Goal: Task Accomplishment & Management: Use online tool/utility

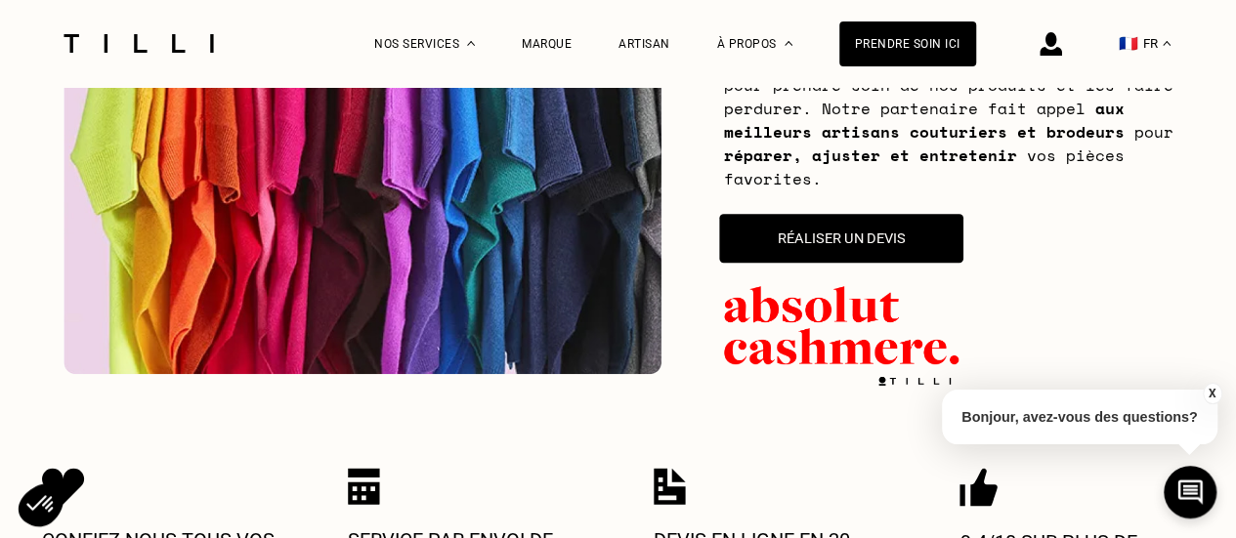
click at [849, 238] on button "Réaliser un devis" at bounding box center [841, 238] width 244 height 49
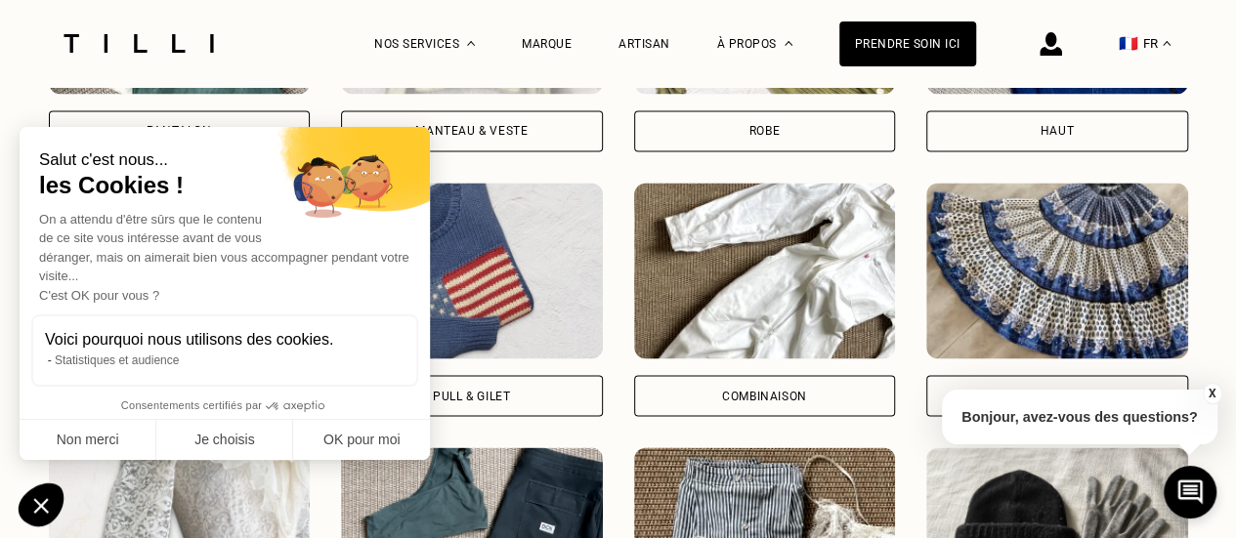
scroll to position [1665, 0]
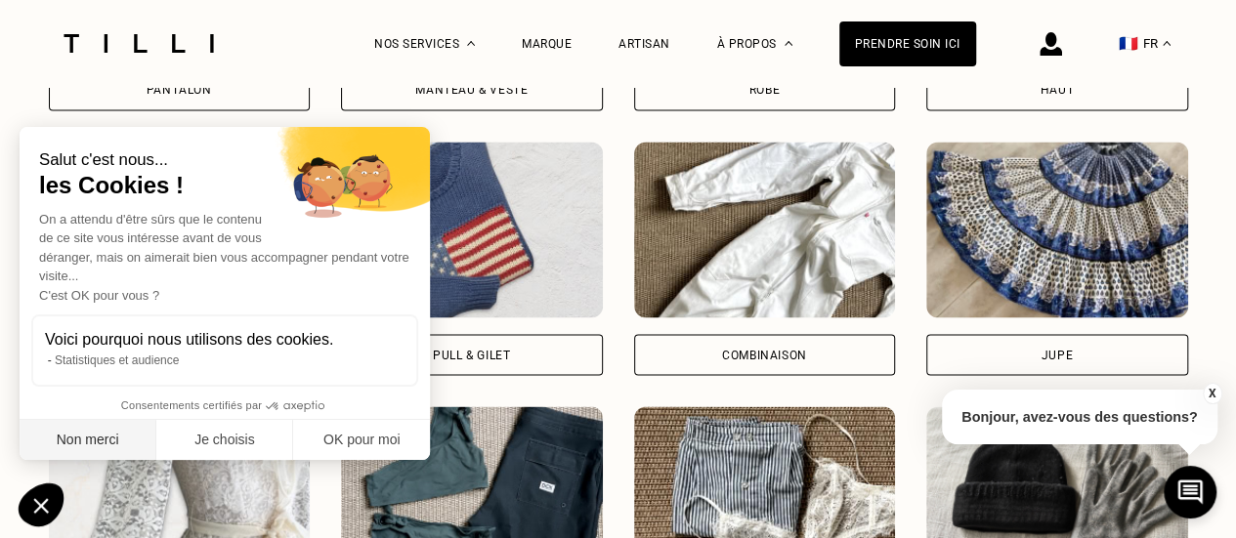
click at [111, 440] on button "Non merci" at bounding box center [88, 440] width 137 height 41
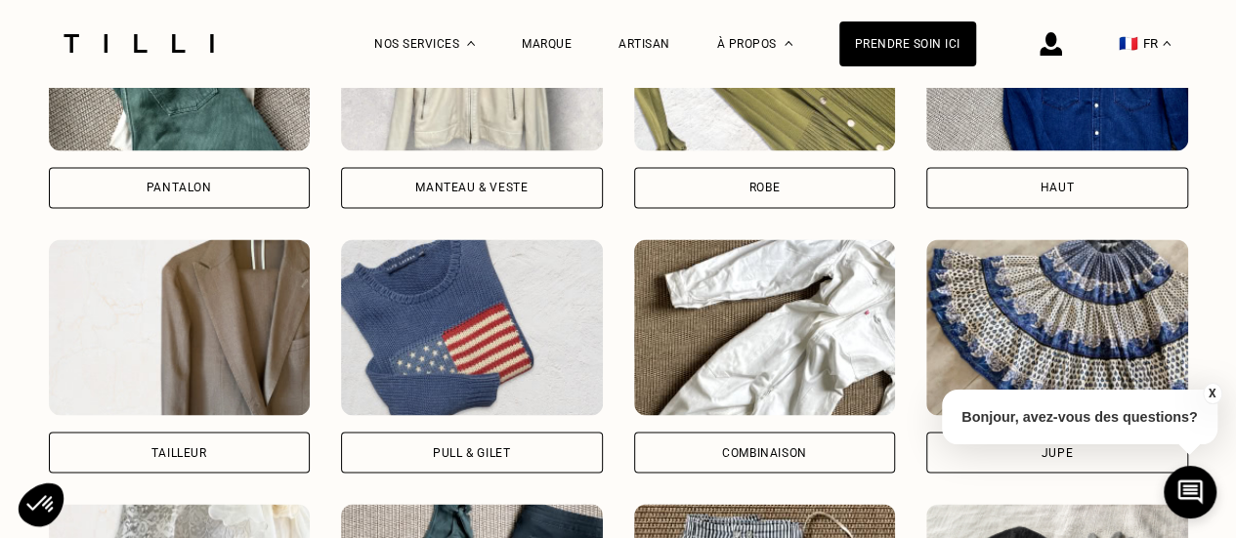
scroll to position [1567, 0]
click at [1078, 188] on div "Haut" at bounding box center [1057, 187] width 262 height 41
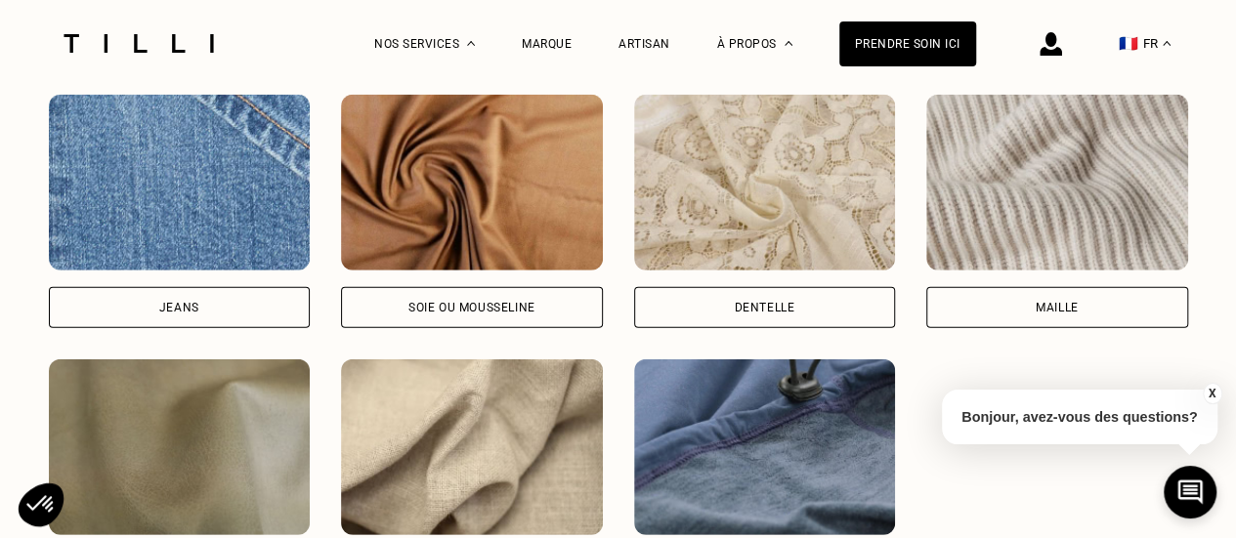
scroll to position [2745, 0]
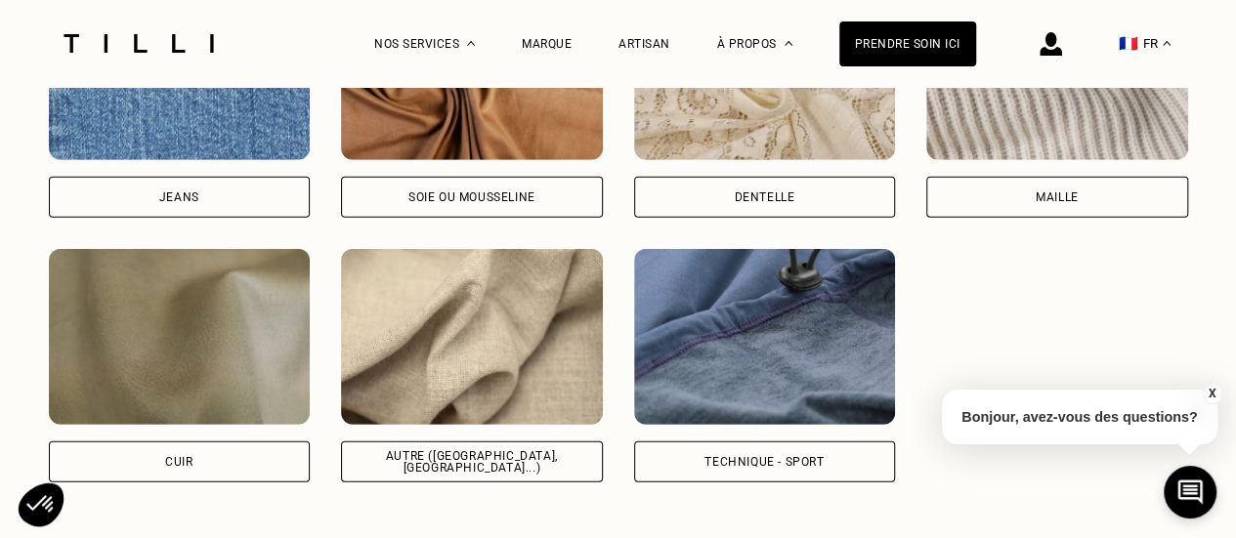
click at [489, 464] on div "Autre ([GEOGRAPHIC_DATA], [GEOGRAPHIC_DATA]...)" at bounding box center [472, 462] width 262 height 41
select select "FR"
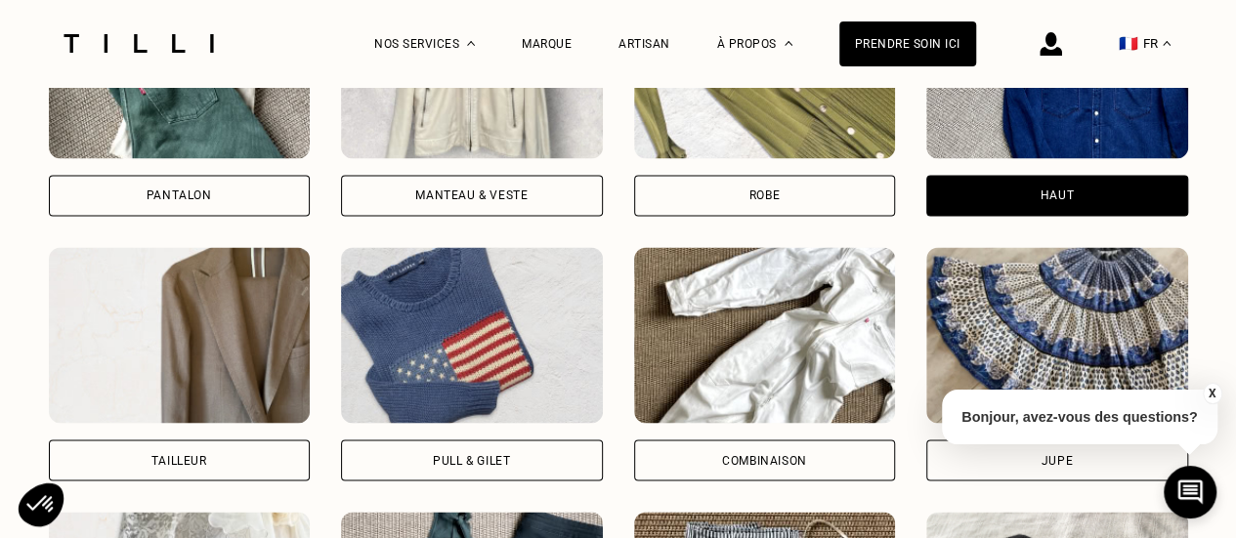
scroll to position [1617, 0]
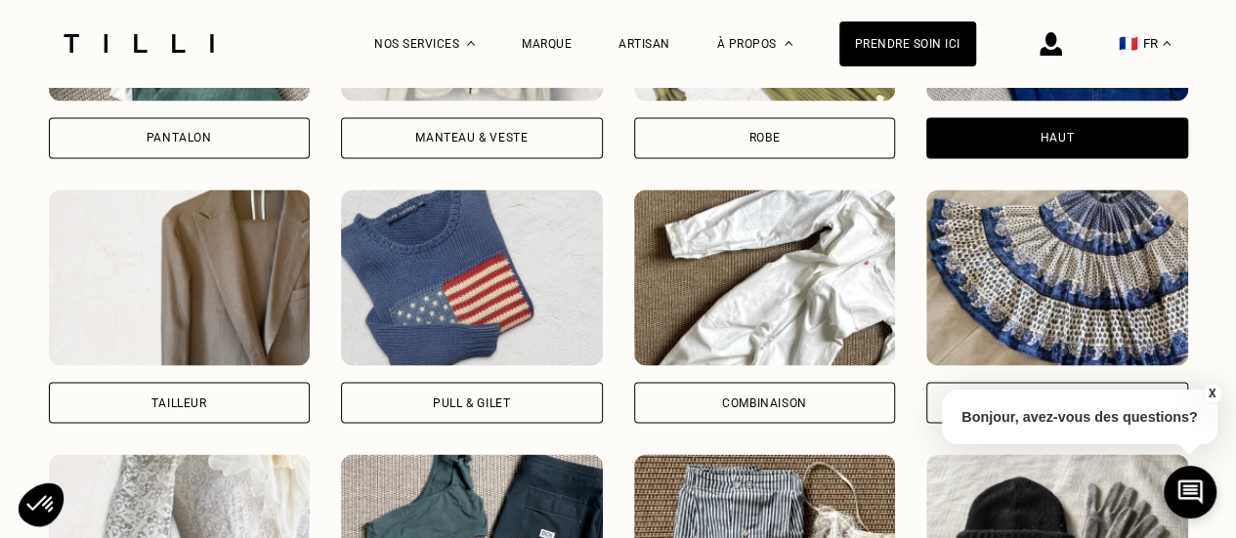
click at [497, 407] on div "Pull & gilet" at bounding box center [471, 403] width 77 height 12
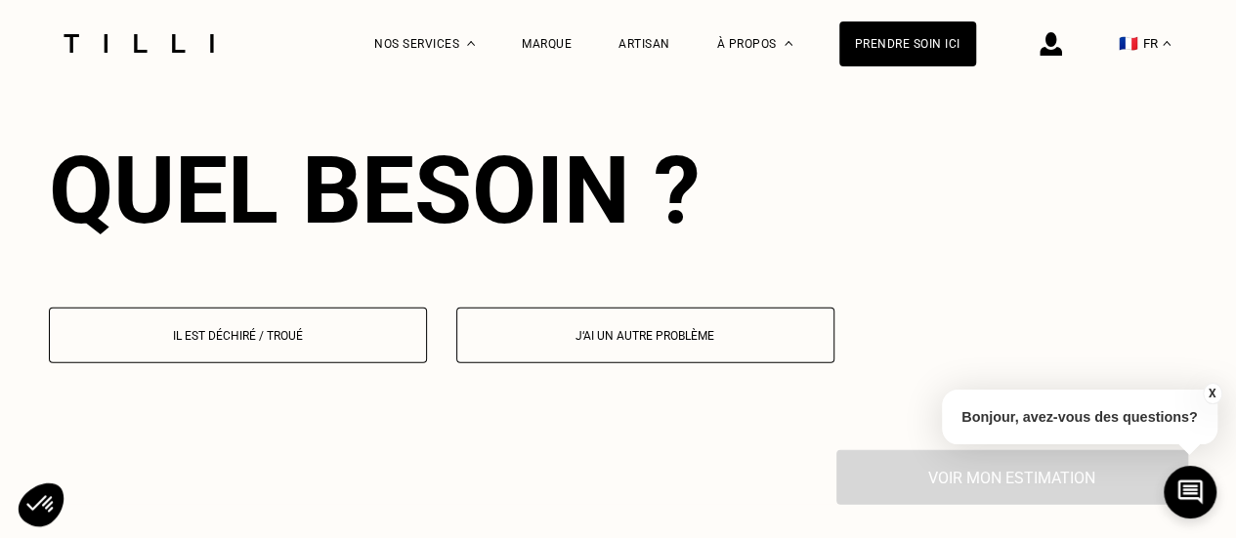
scroll to position [2256, 0]
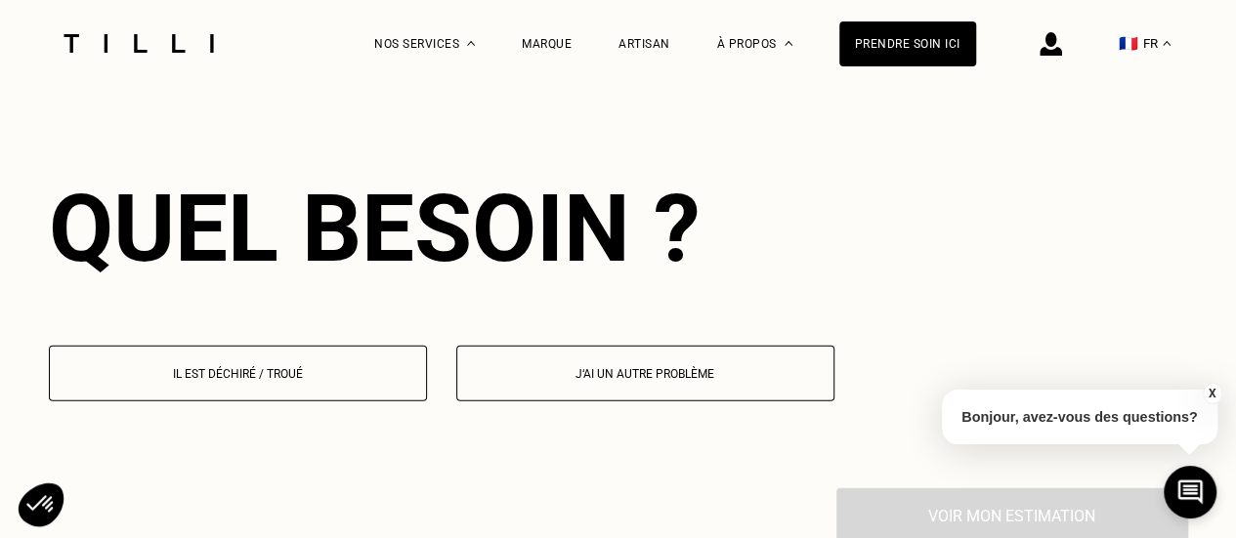
click at [535, 381] on p "J‘ai un autre problème" at bounding box center [645, 374] width 357 height 14
select select "FR"
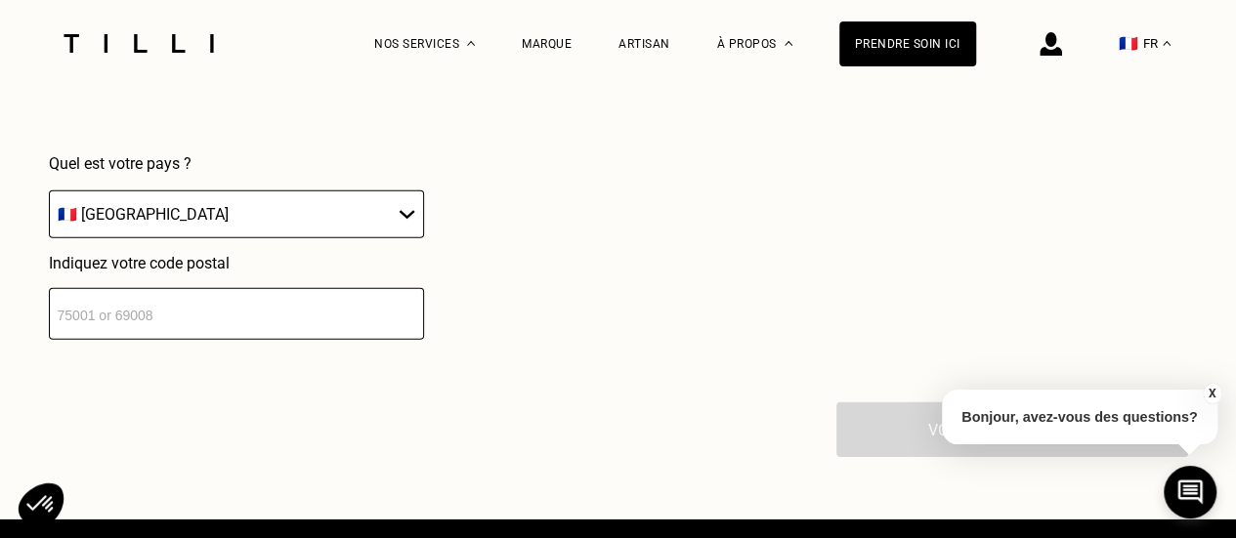
scroll to position [2832, 0]
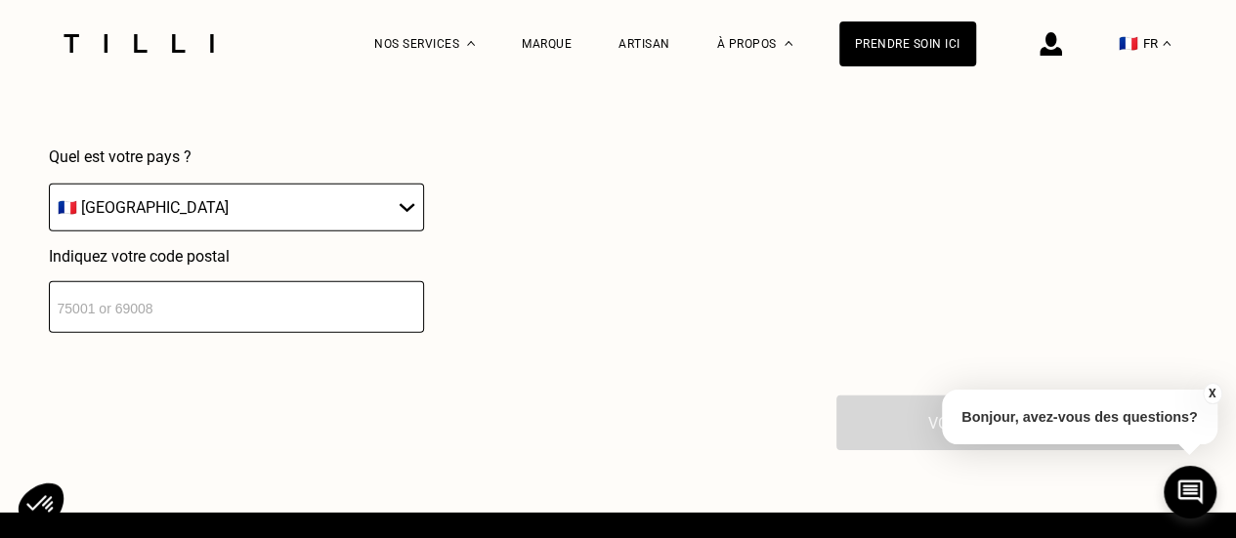
click at [314, 318] on input "number" at bounding box center [236, 307] width 375 height 52
type input "75012"
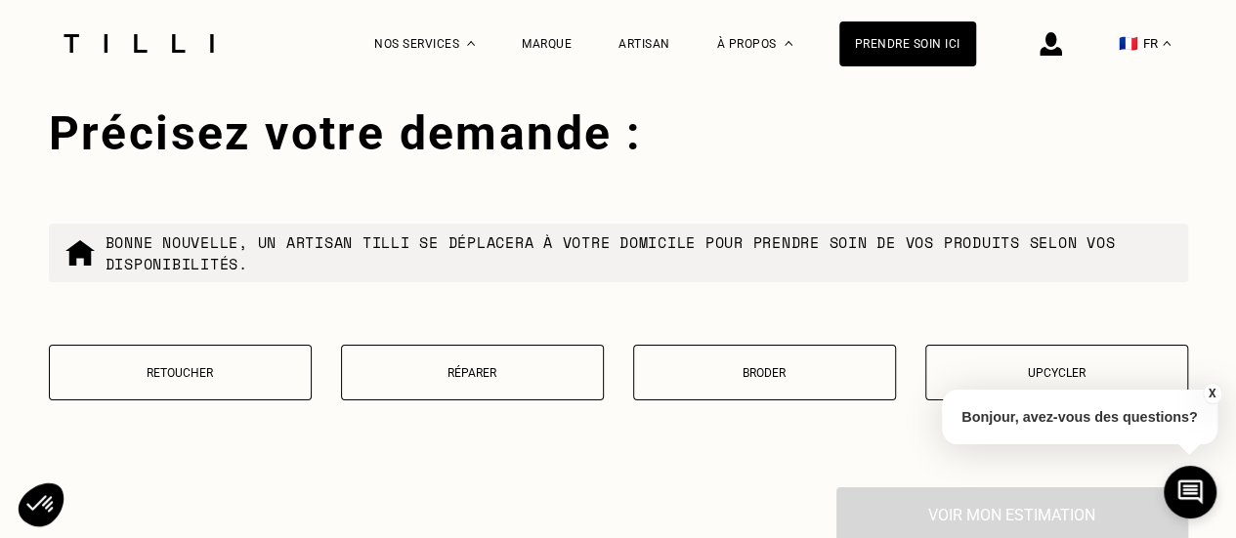
scroll to position [3220, 0]
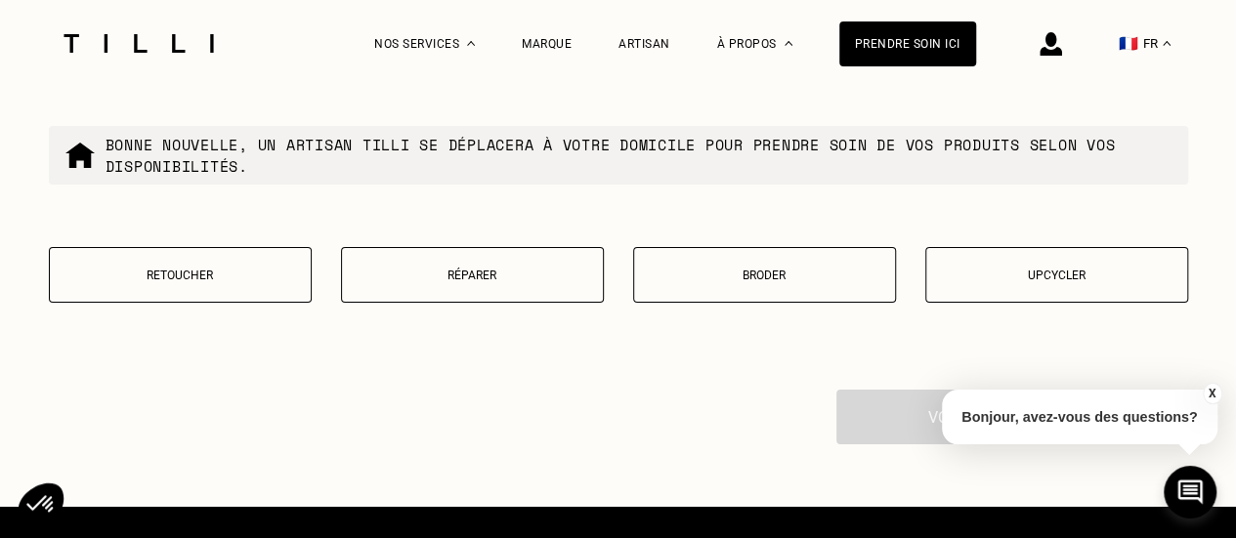
click at [469, 282] on p "Réparer" at bounding box center [472, 276] width 241 height 14
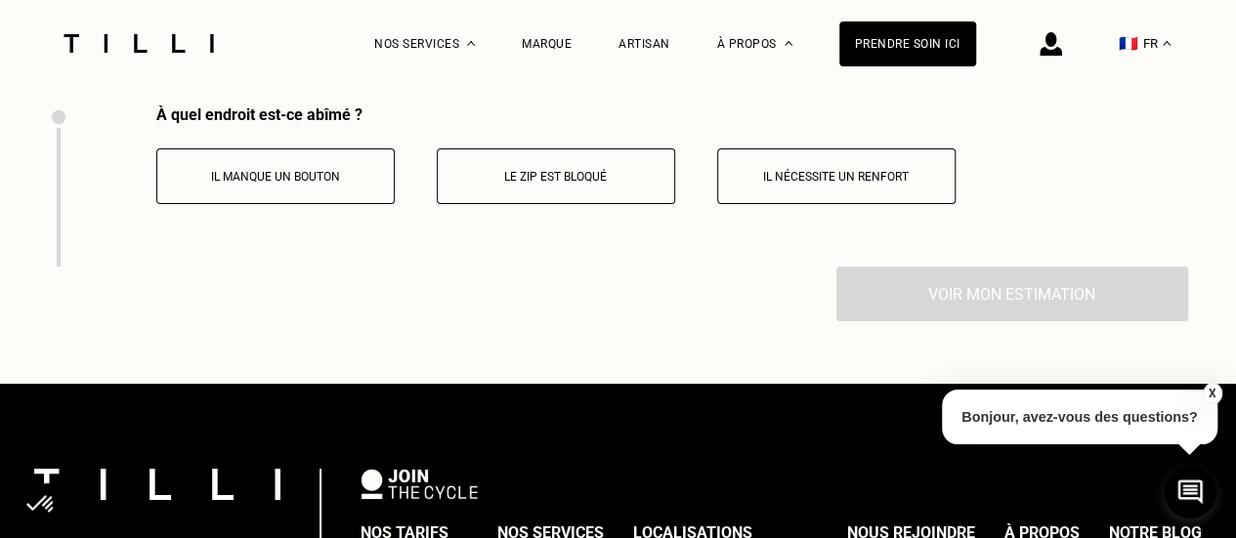
scroll to position [3309, 0]
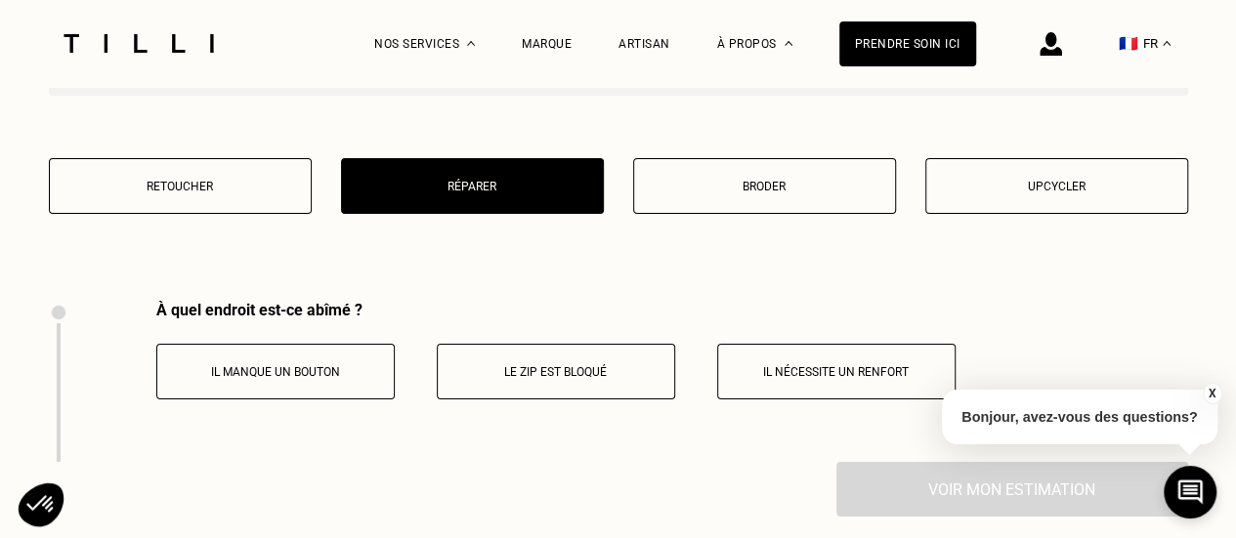
click at [823, 370] on button "Il nécessite un renfort" at bounding box center [836, 372] width 238 height 56
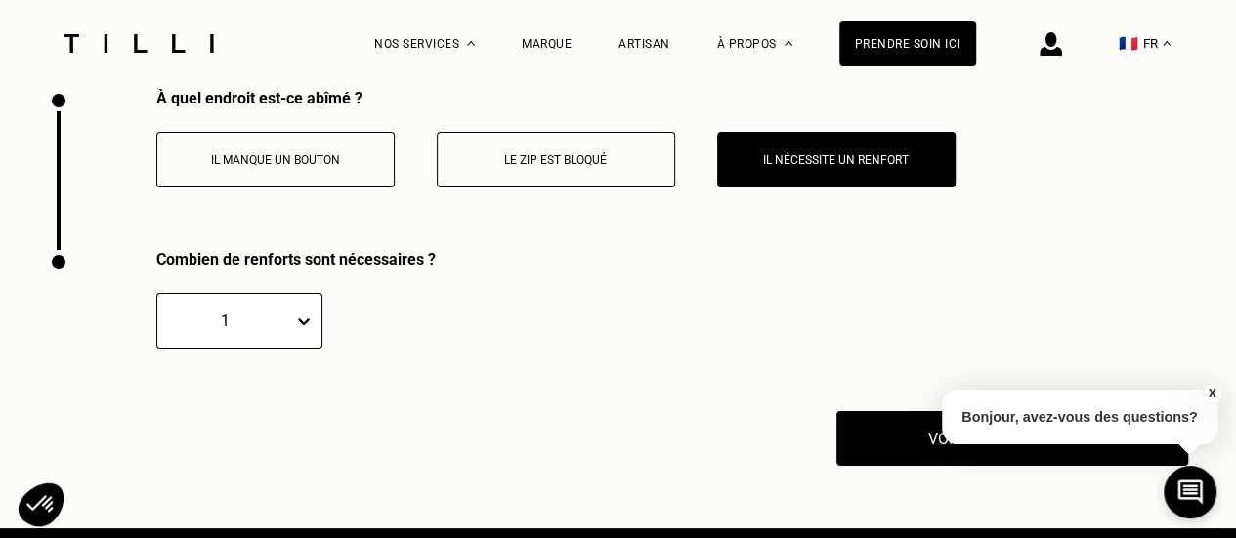
scroll to position [3666, 0]
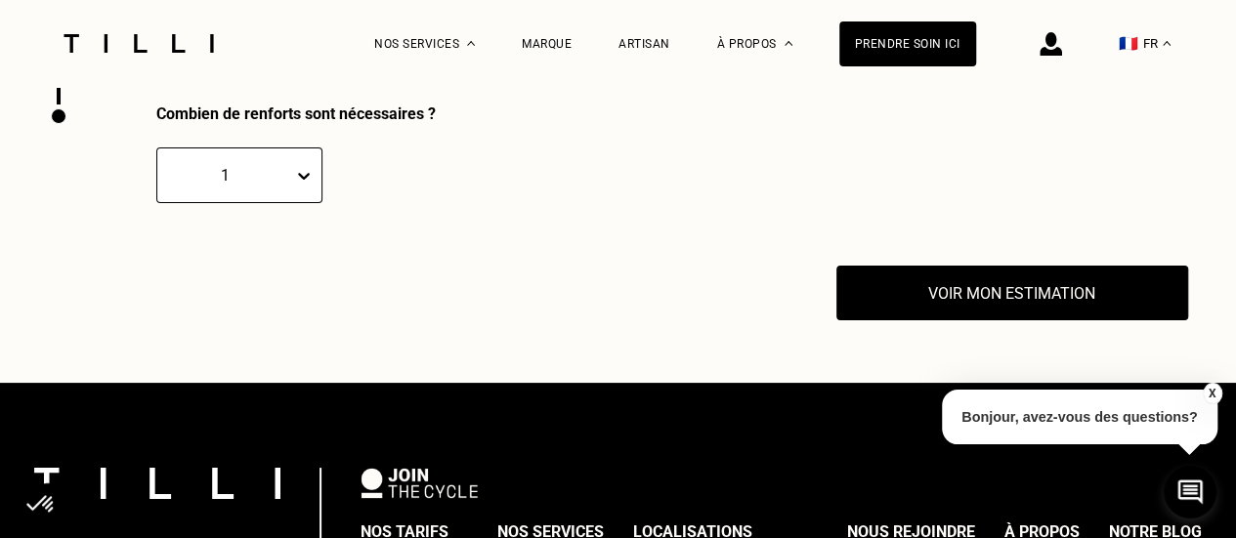
click at [293, 202] on div at bounding box center [307, 176] width 28 height 54
click at [294, 193] on div at bounding box center [307, 175] width 27 height 35
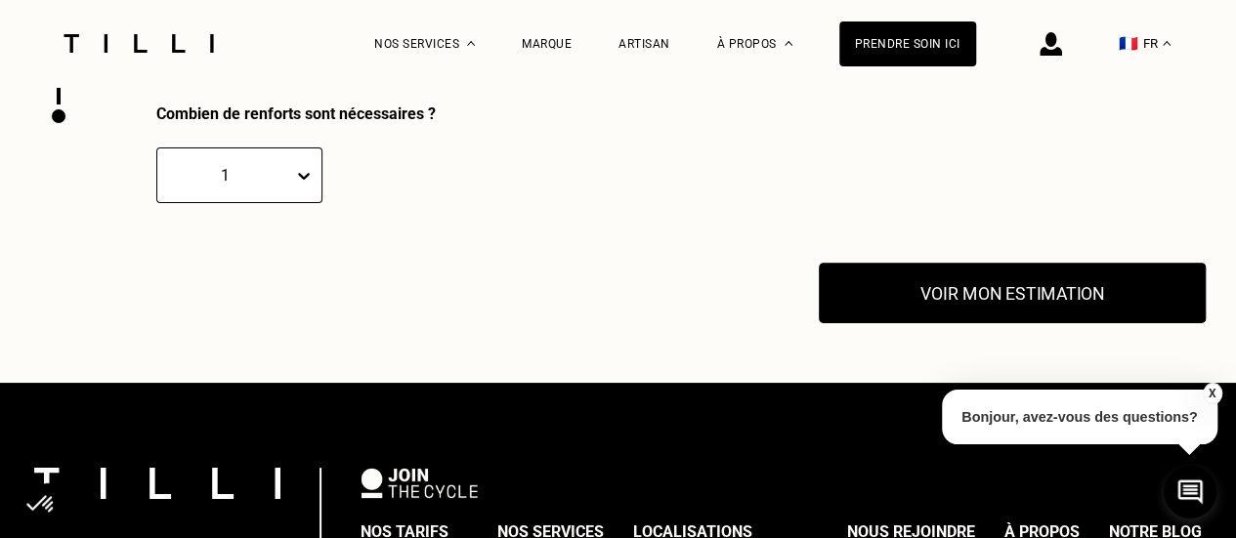
click at [877, 314] on button "Voir mon estimation" at bounding box center [1012, 294] width 387 height 61
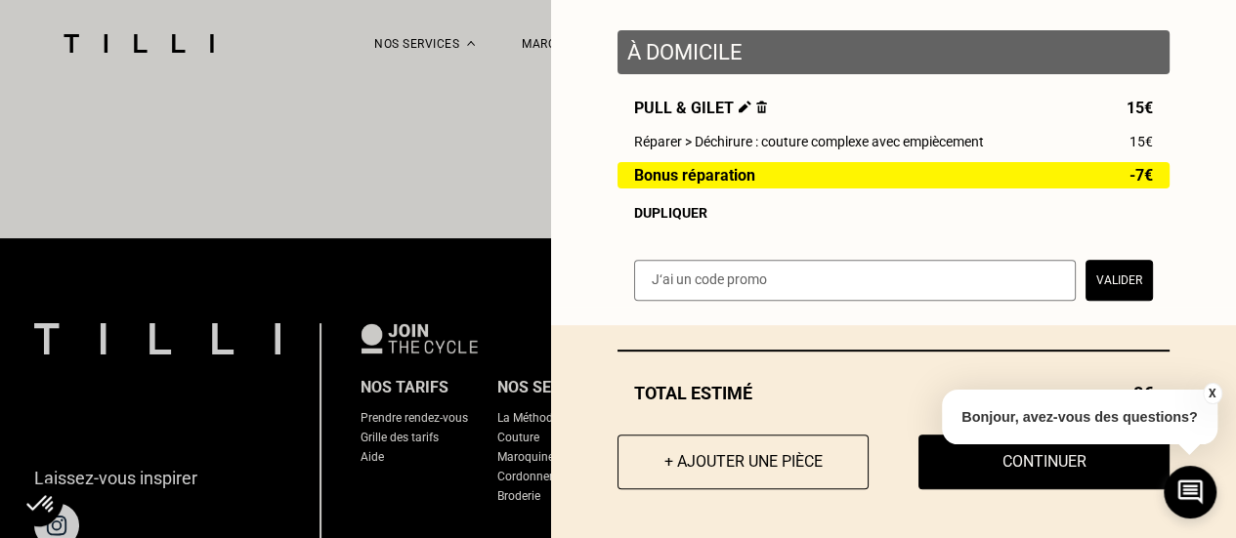
scroll to position [3862, 0]
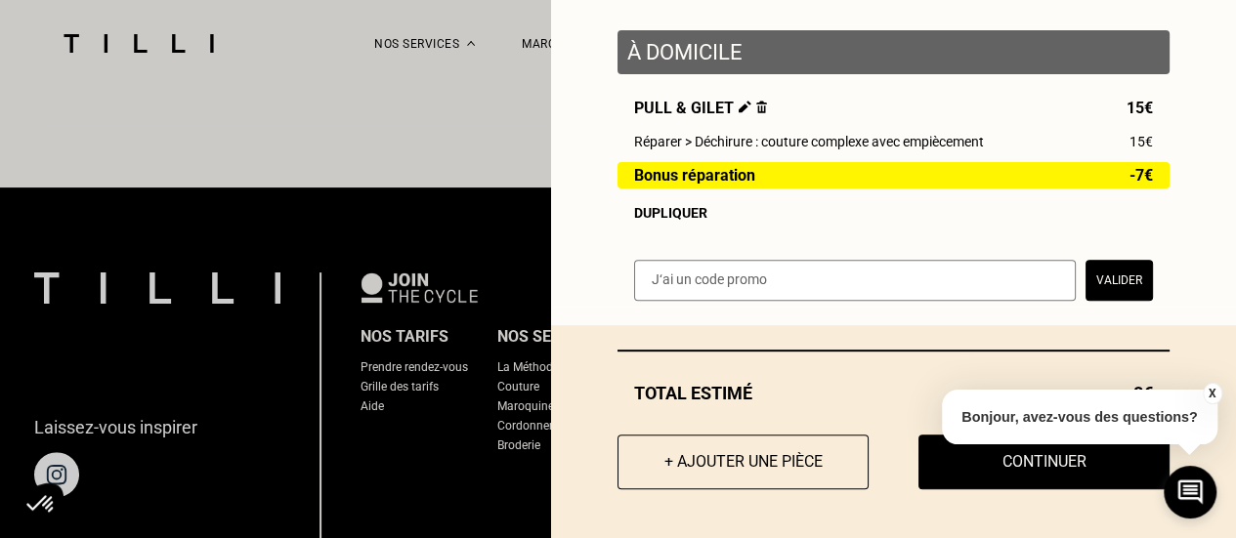
click at [1220, 398] on button "X" at bounding box center [1212, 393] width 20 height 21
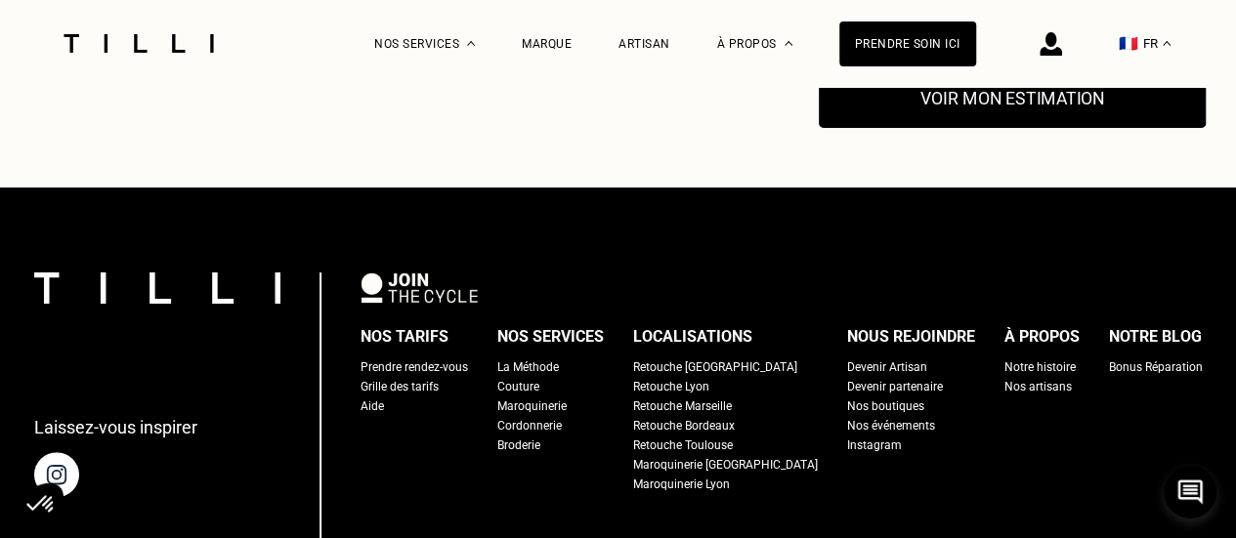
click at [990, 124] on button "Voir mon estimation" at bounding box center [1012, 98] width 387 height 61
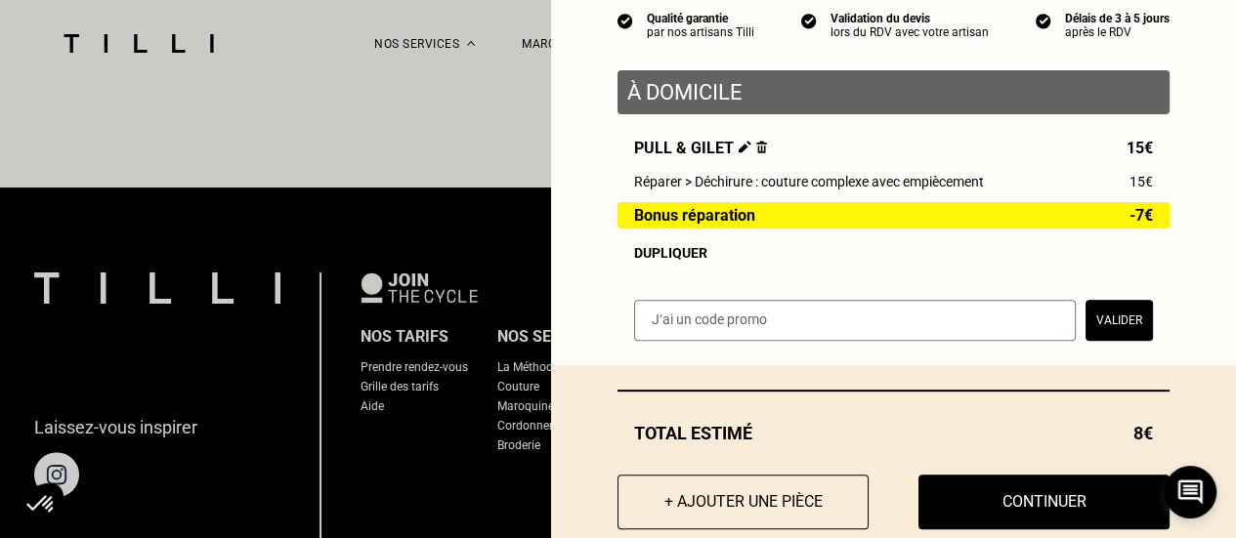
scroll to position [195, 0]
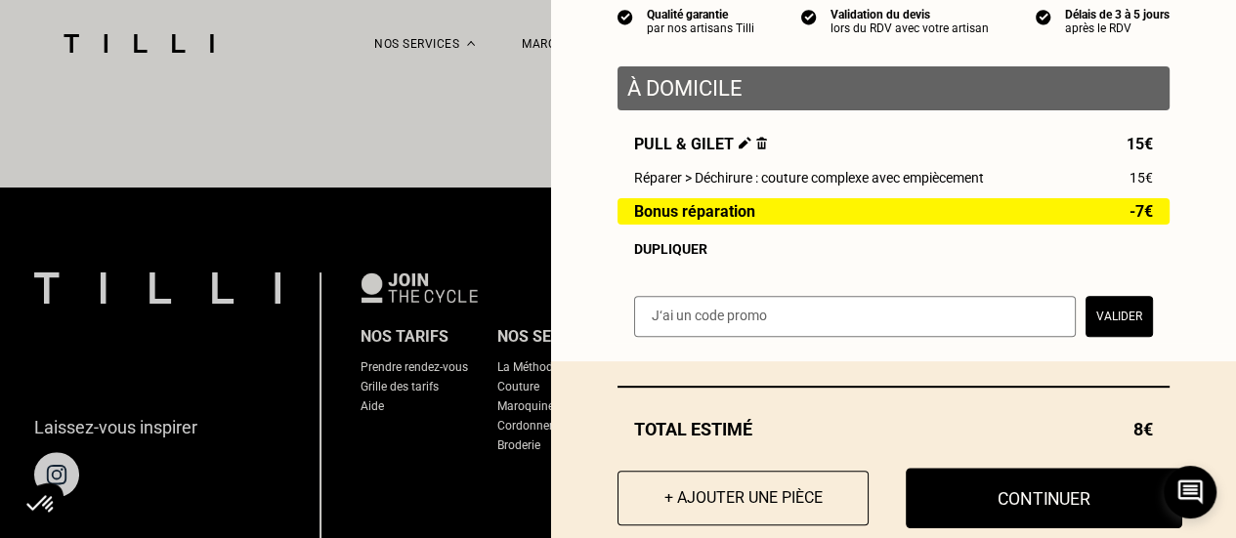
click at [1003, 497] on button "Continuer" at bounding box center [1044, 498] width 277 height 61
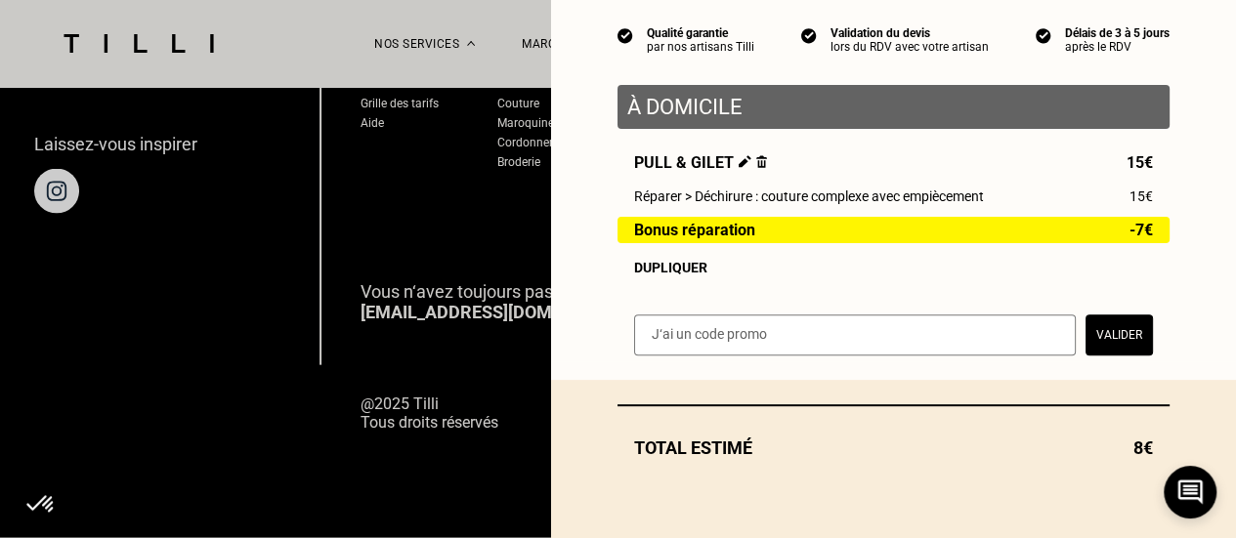
scroll to position [2062, 0]
select select "FR"
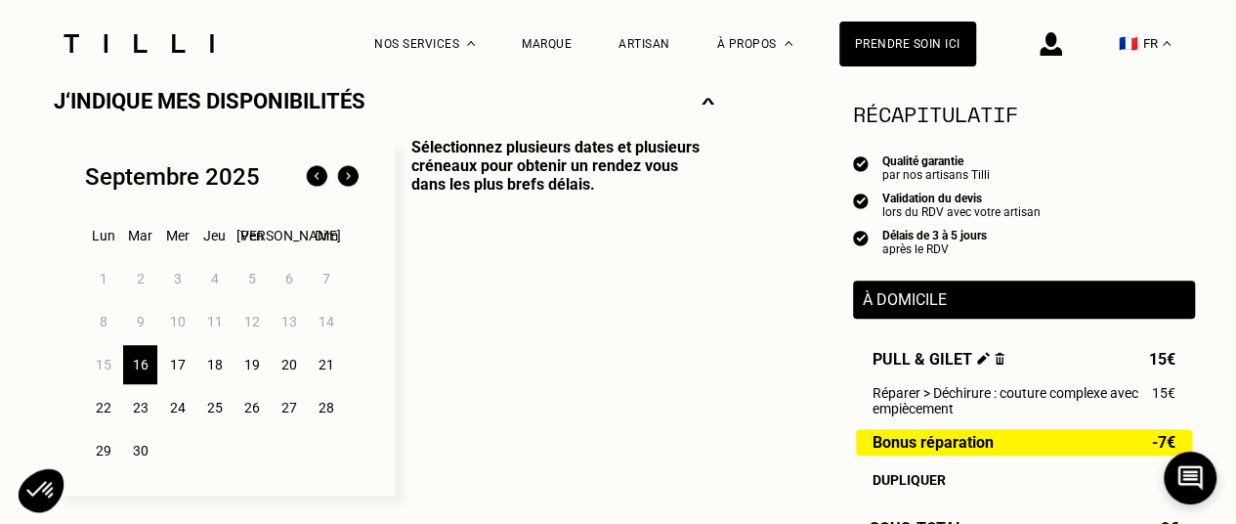
scroll to position [489, 0]
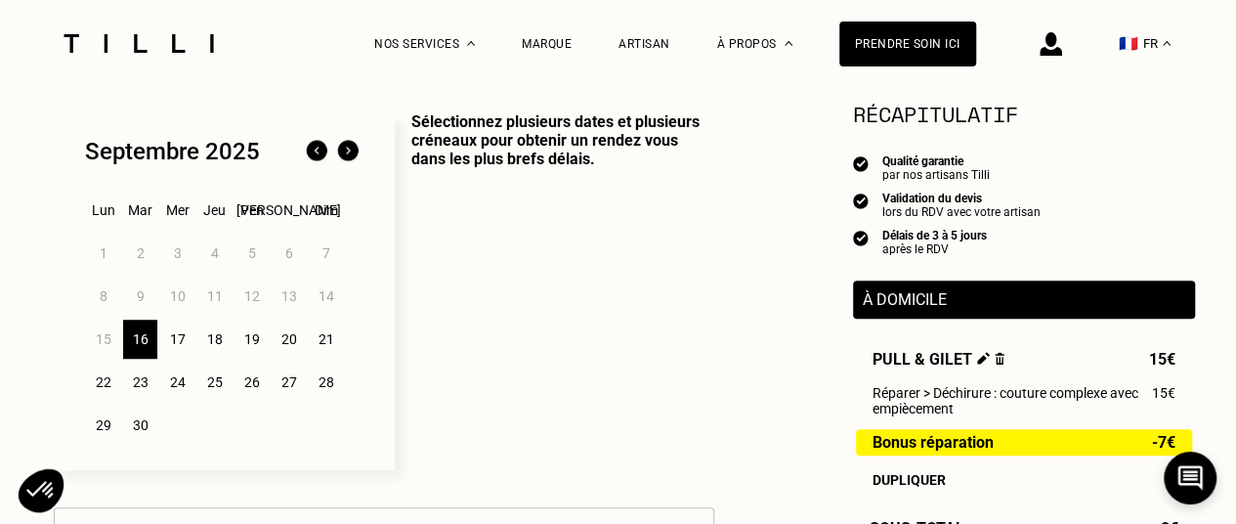
click at [293, 339] on div "20" at bounding box center [289, 339] width 34 height 39
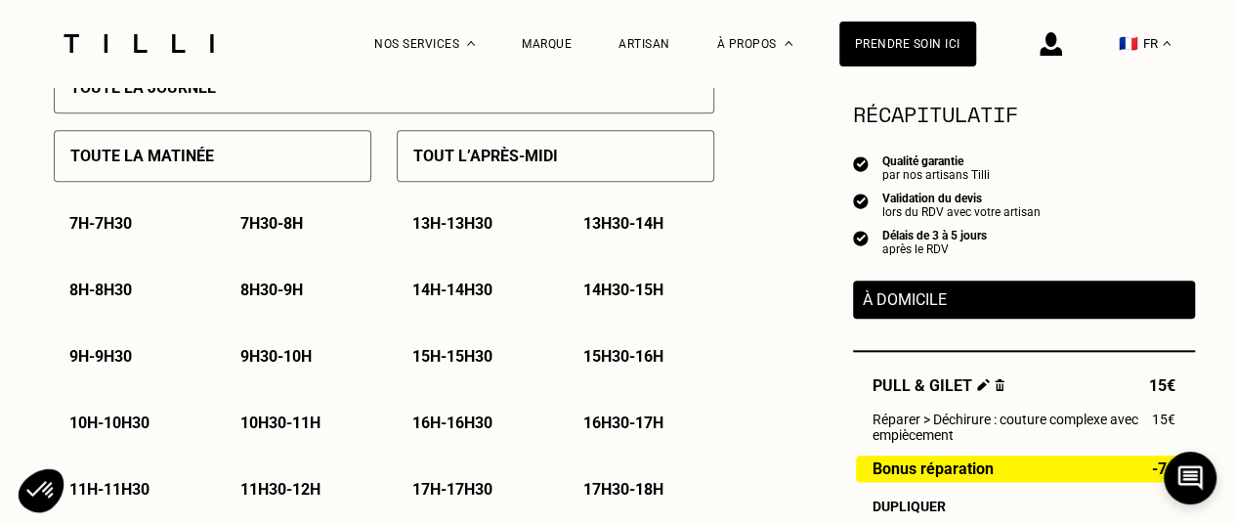
scroll to position [977, 0]
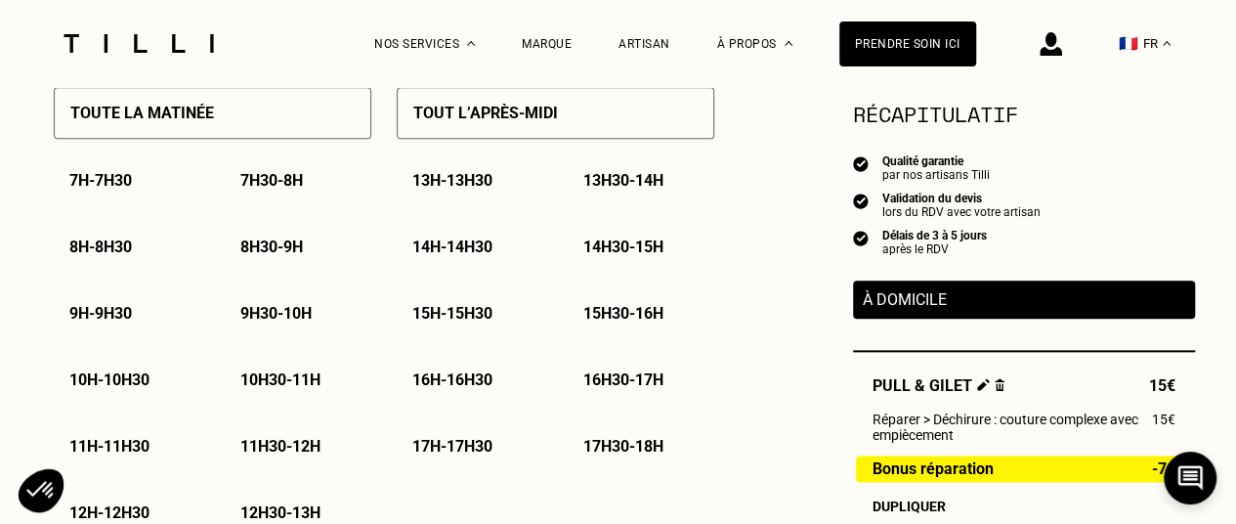
click at [262, 385] on p "10h30 - 11h" at bounding box center [280, 379] width 80 height 19
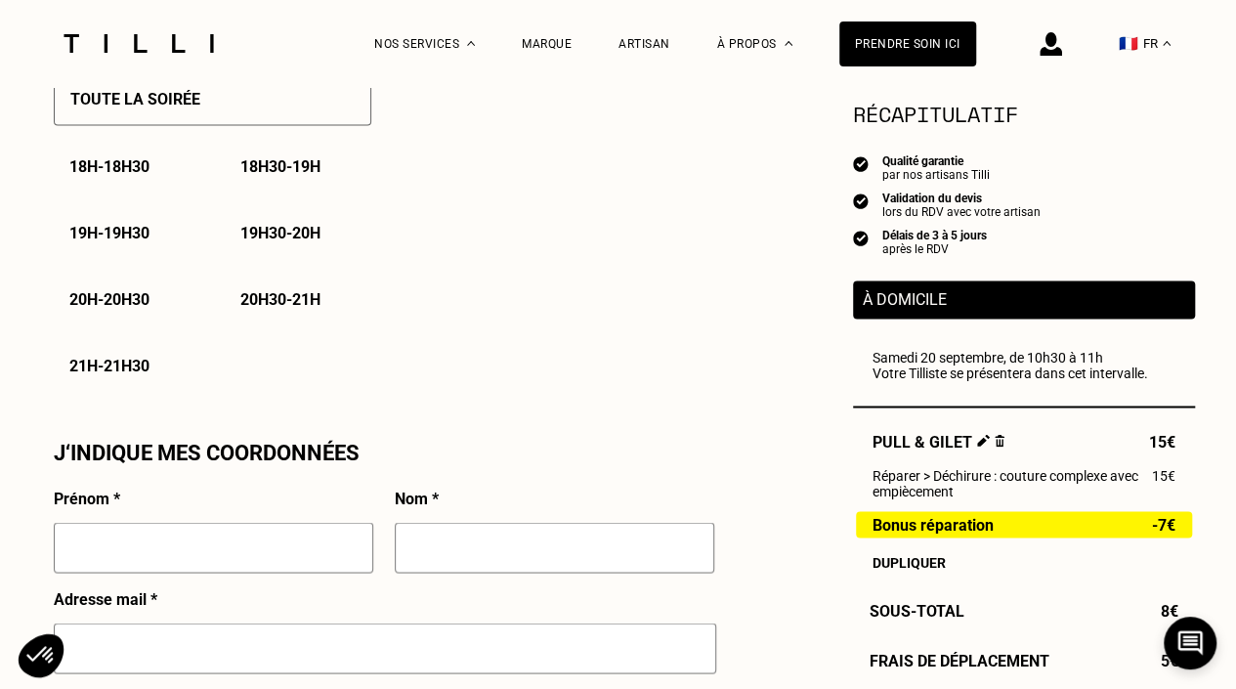
scroll to position [1466, 0]
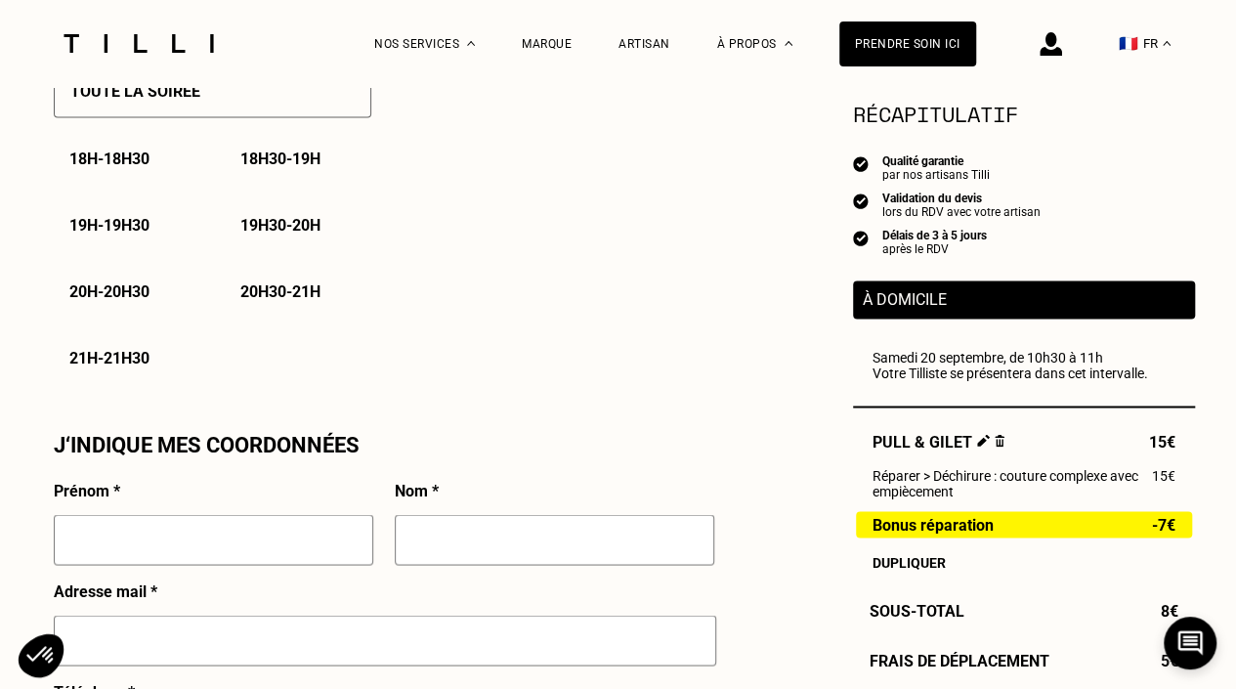
click at [936, 304] on p "À domicile" at bounding box center [1024, 299] width 322 height 19
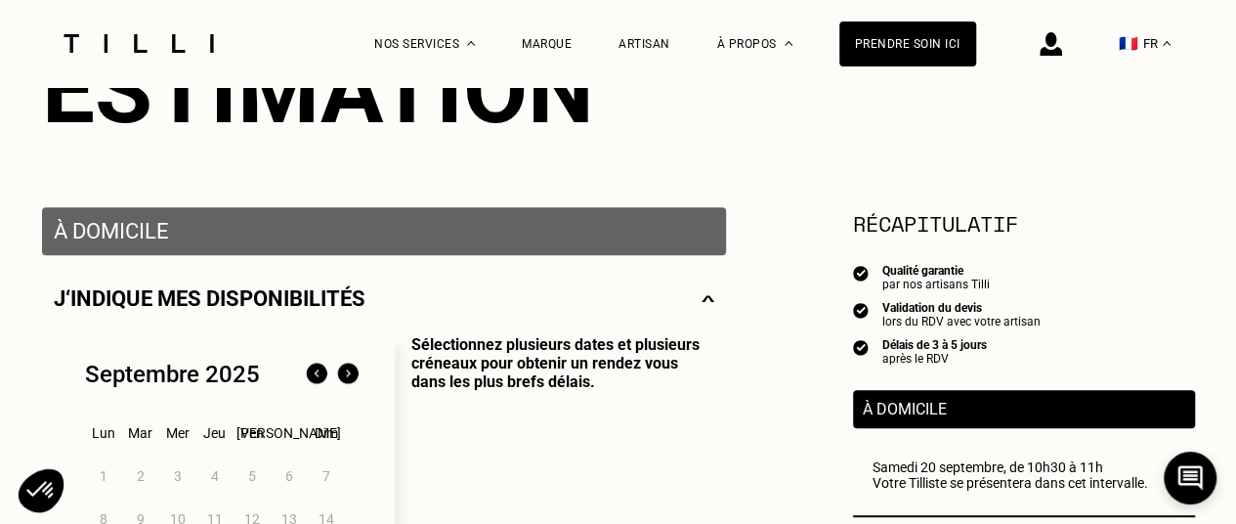
scroll to position [0, 0]
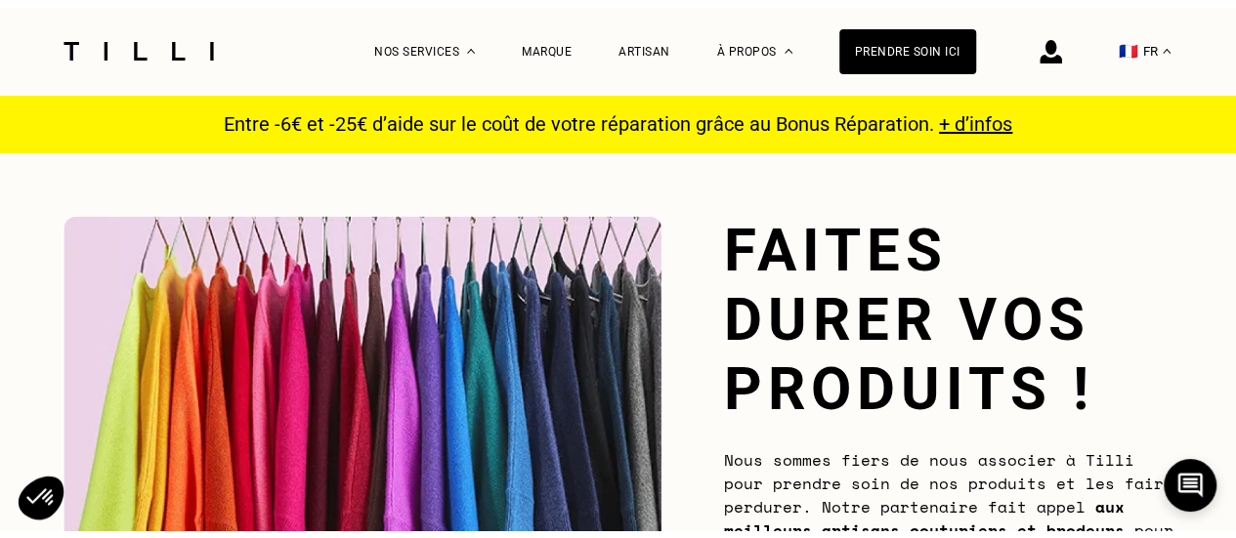
scroll to position [2062, 0]
